Goal: Transaction & Acquisition: Purchase product/service

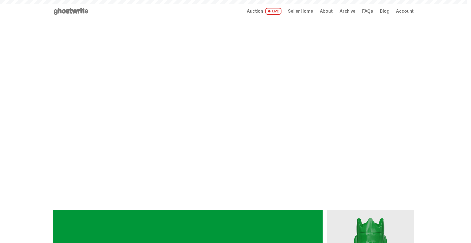
click at [263, 13] on span "Auction" at bounding box center [255, 11] width 16 height 5
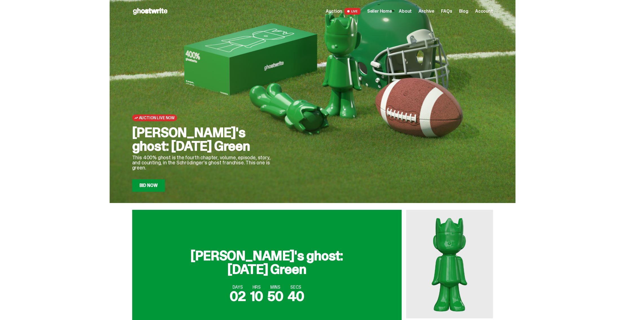
click at [160, 185] on link "Bid Now" at bounding box center [148, 185] width 33 height 12
